Goal: Transaction & Acquisition: Purchase product/service

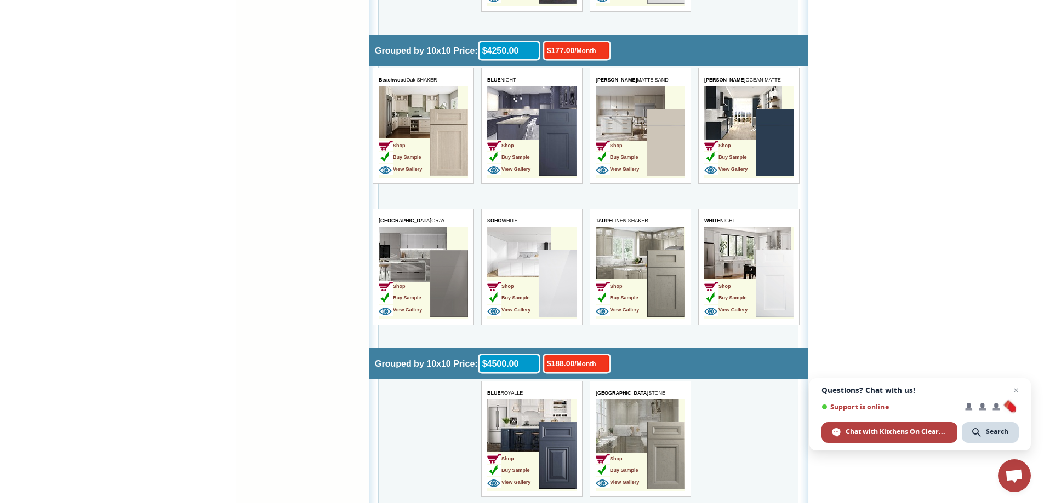
scroll to position [3021, 0]
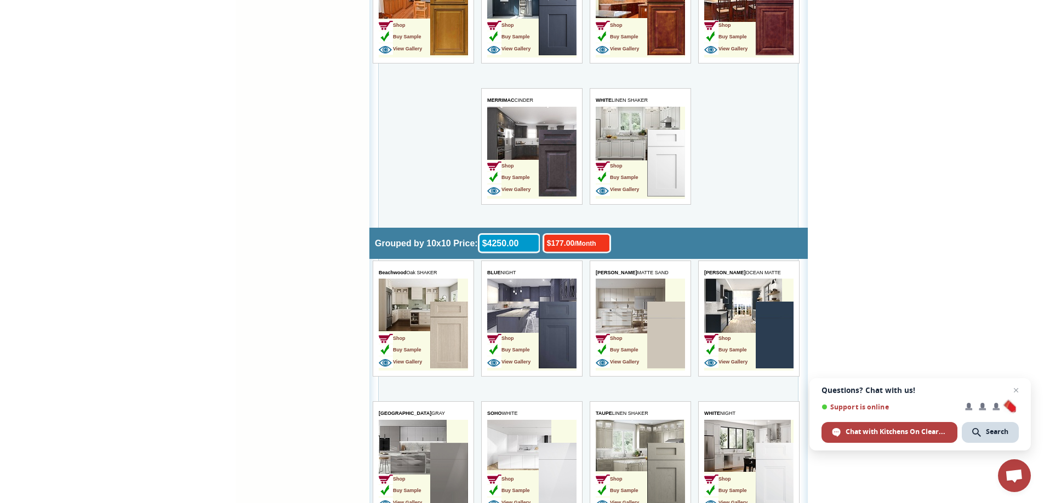
click at [636, 298] on td "Shop Buy Sample View Gallery" at bounding box center [640, 325] width 89 height 92
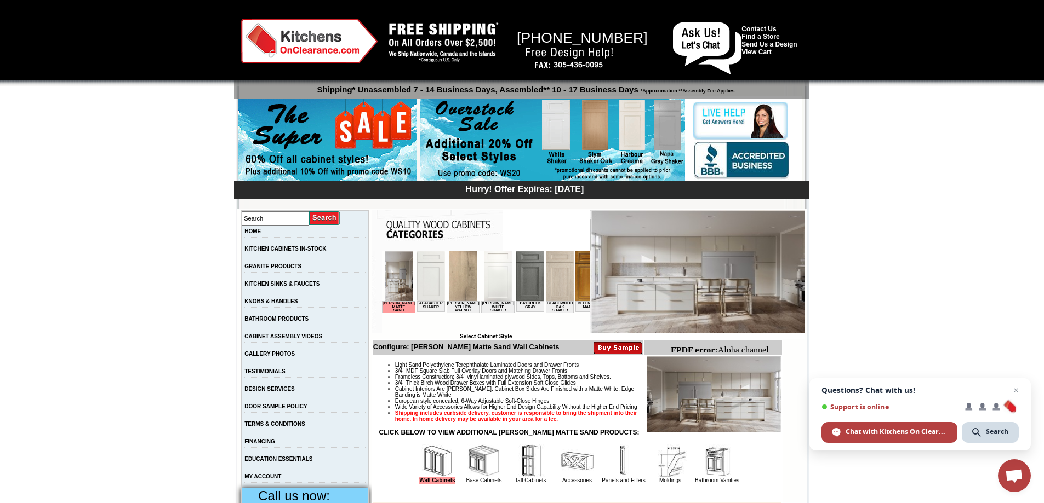
click at [449, 299] on img at bounding box center [463, 276] width 28 height 50
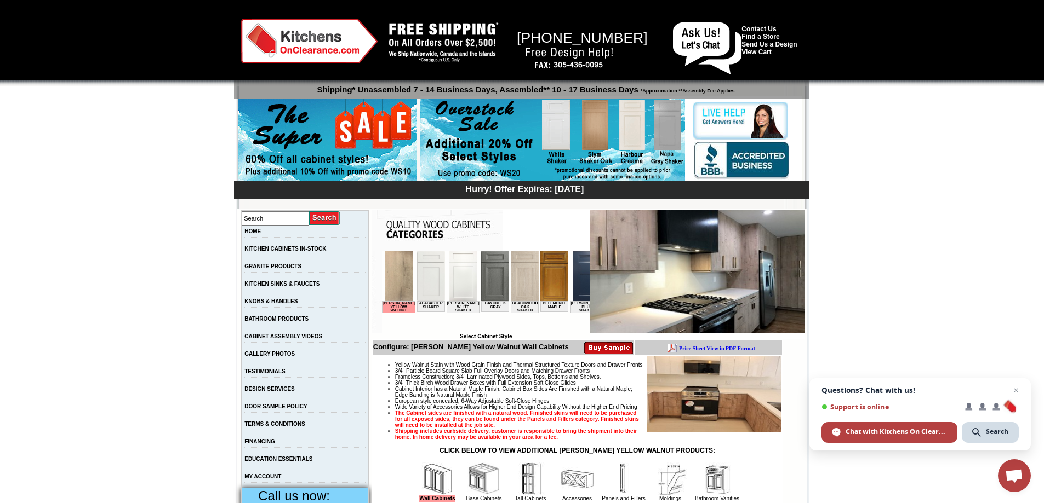
click at [619, 247] on img at bounding box center [697, 271] width 215 height 123
click at [277, 355] on link "GALLERY PHOTOS" at bounding box center [269, 354] width 50 height 6
